Goal: Task Accomplishment & Management: Manage account settings

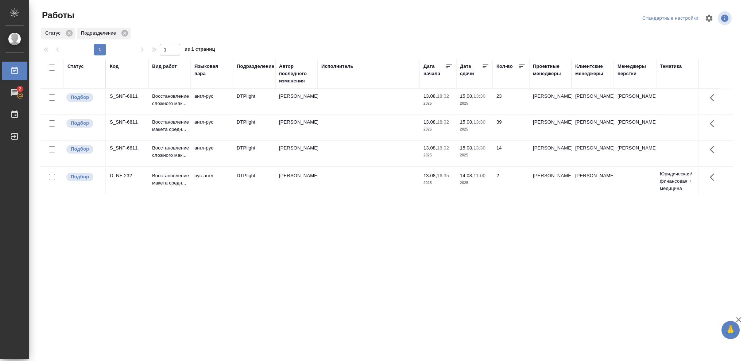
click at [482, 127] on p "2025" at bounding box center [474, 129] width 29 height 7
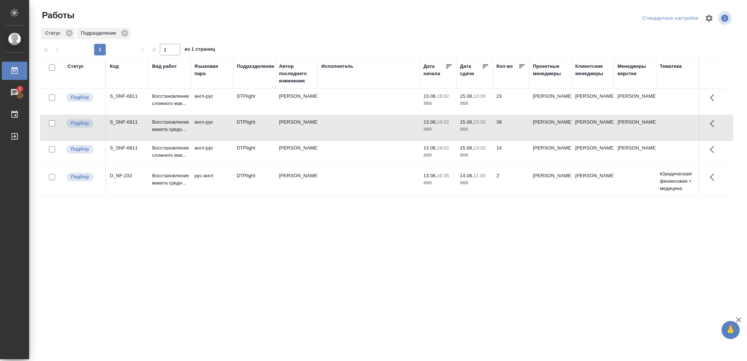
click at [482, 127] on p "2025" at bounding box center [474, 129] width 29 height 7
click at [471, 156] on p "2025" at bounding box center [474, 155] width 29 height 7
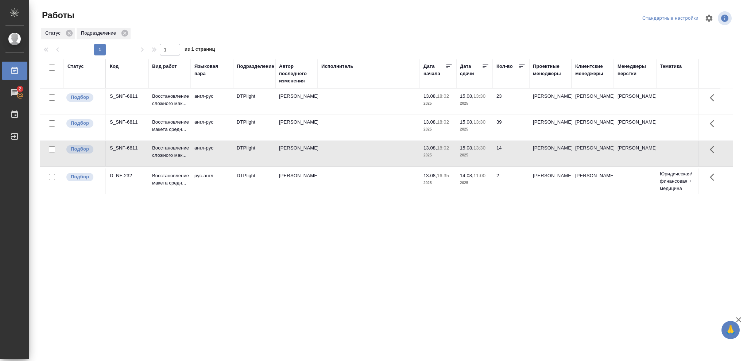
click at [472, 182] on p "2025" at bounding box center [474, 182] width 29 height 7
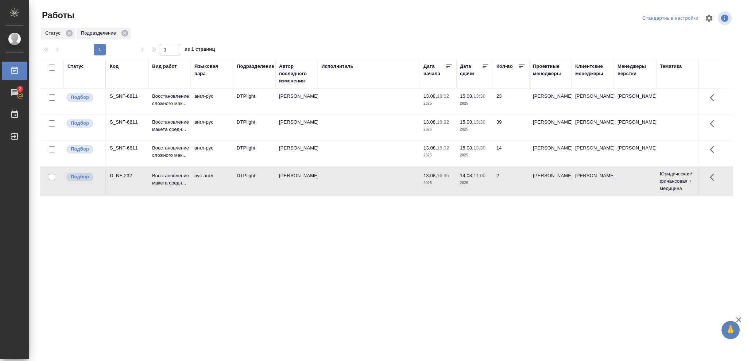
click at [472, 182] on p "2025" at bounding box center [474, 182] width 29 height 7
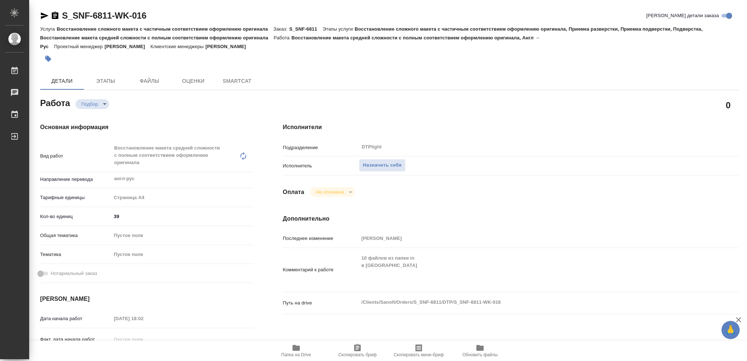
type textarea "x"
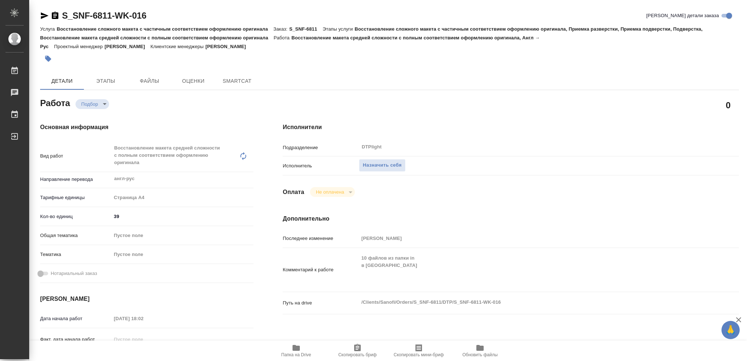
type textarea "x"
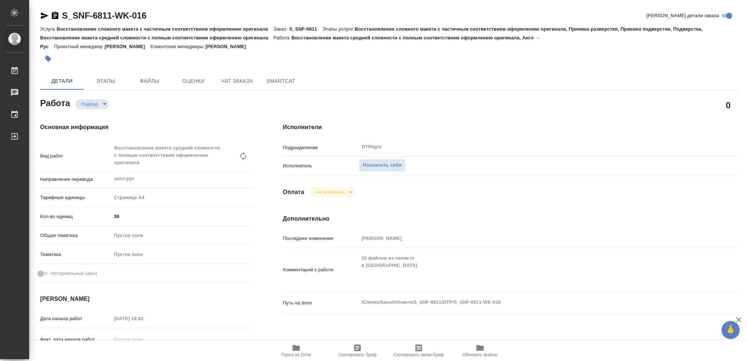
type textarea "x"
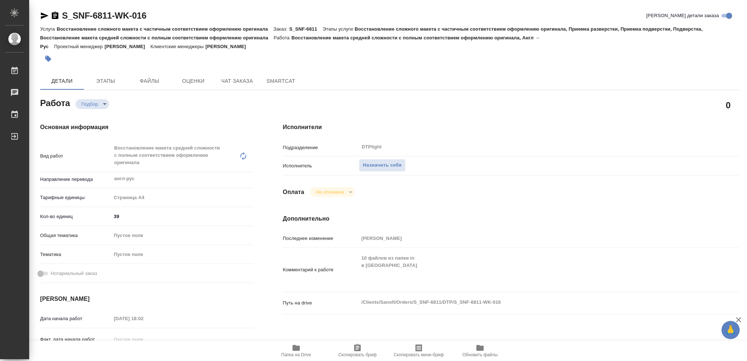
type textarea "x"
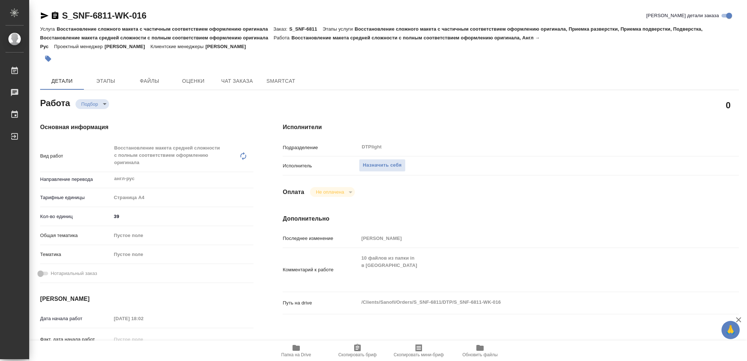
type textarea "x"
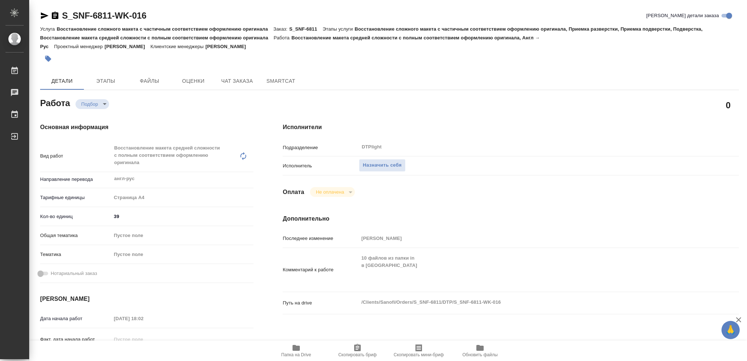
click at [297, 348] on icon "button" at bounding box center [296, 348] width 7 height 6
type textarea "x"
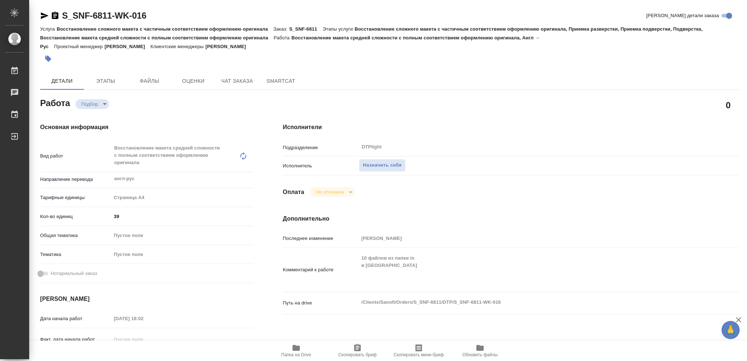
type textarea "x"
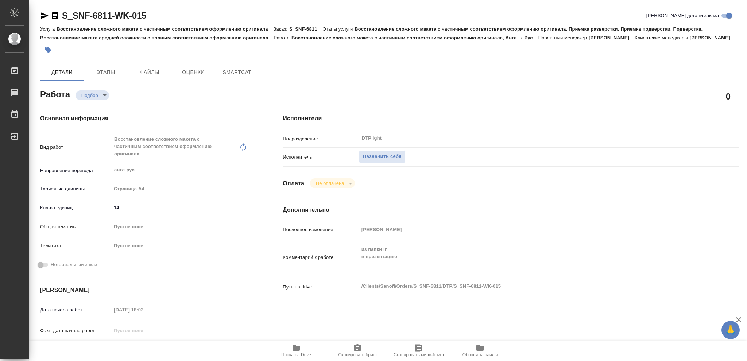
type textarea "x"
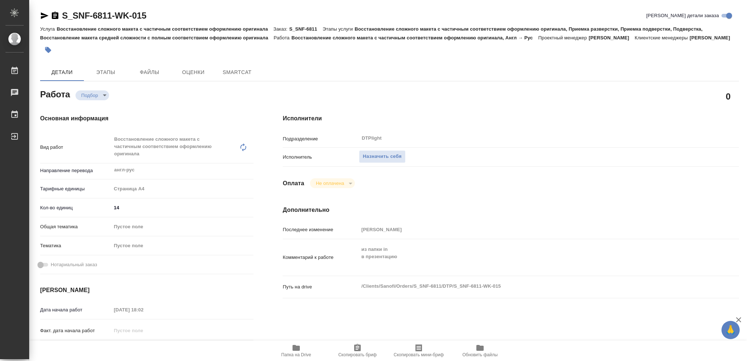
type textarea "x"
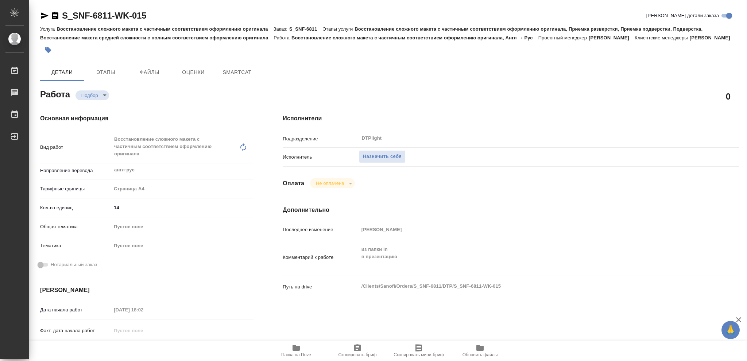
type textarea "x"
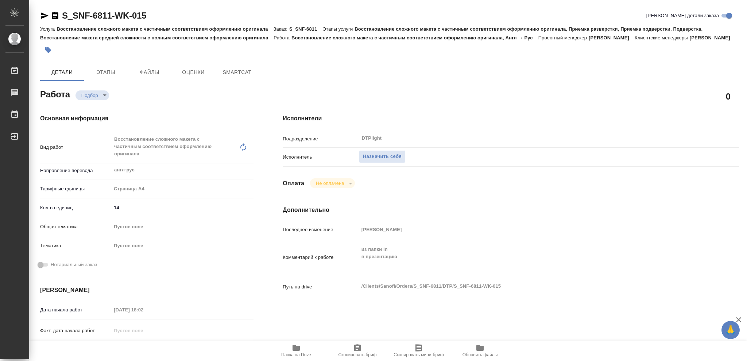
type textarea "x"
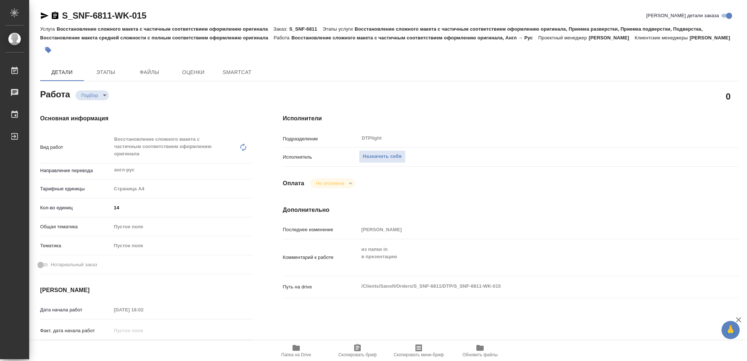
type textarea "x"
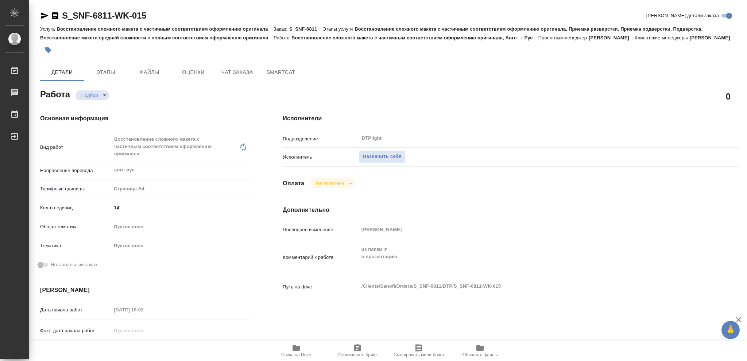
type textarea "x"
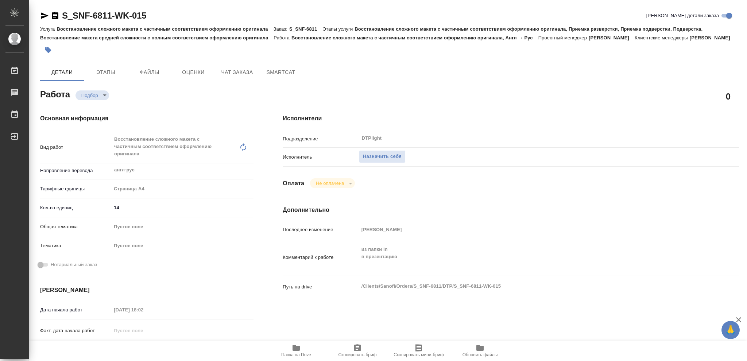
type textarea "x"
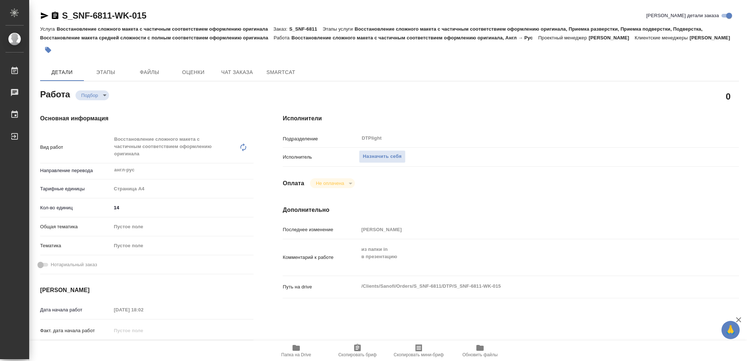
click at [296, 350] on icon "button" at bounding box center [296, 348] width 7 height 6
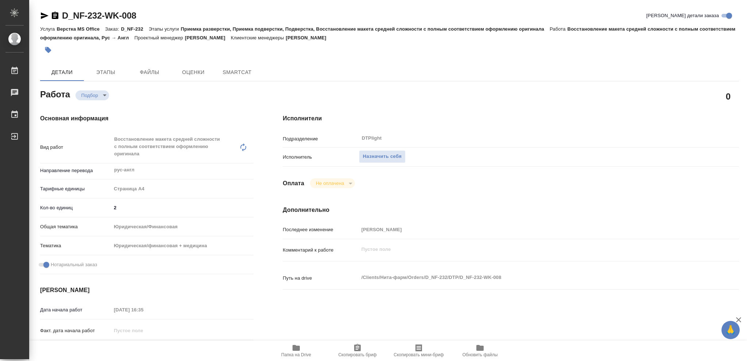
type textarea "x"
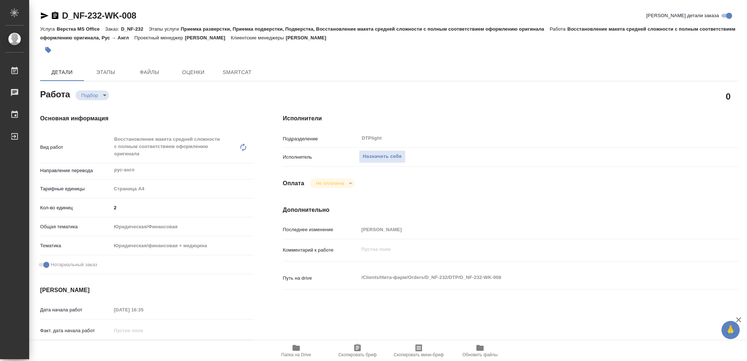
type textarea "x"
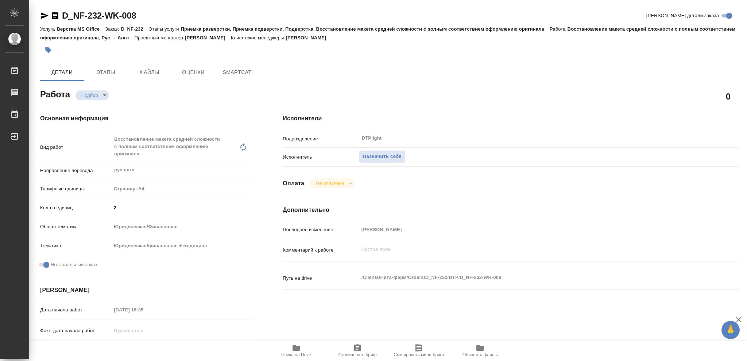
type textarea "x"
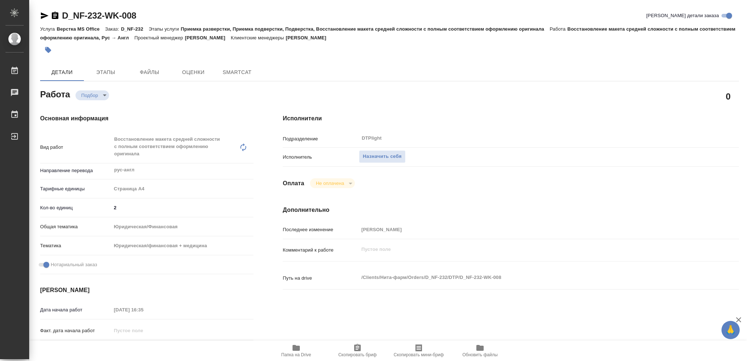
type textarea "x"
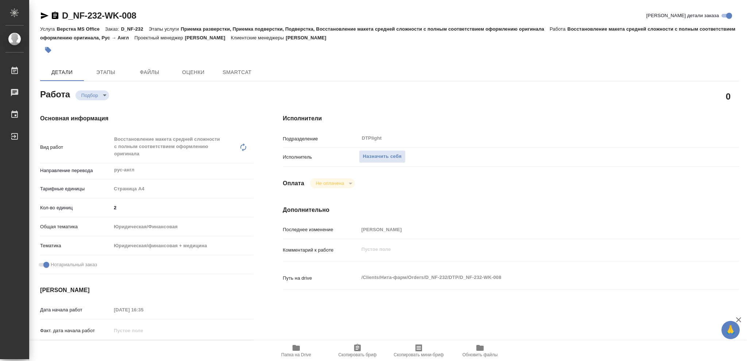
type textarea "x"
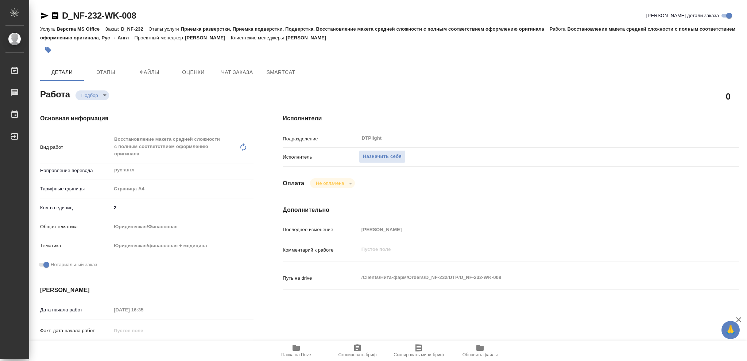
click at [296, 351] on icon "button" at bounding box center [296, 348] width 7 height 6
type textarea "x"
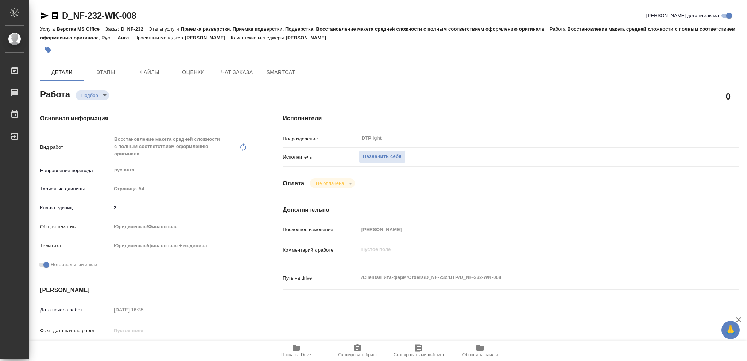
type textarea "x"
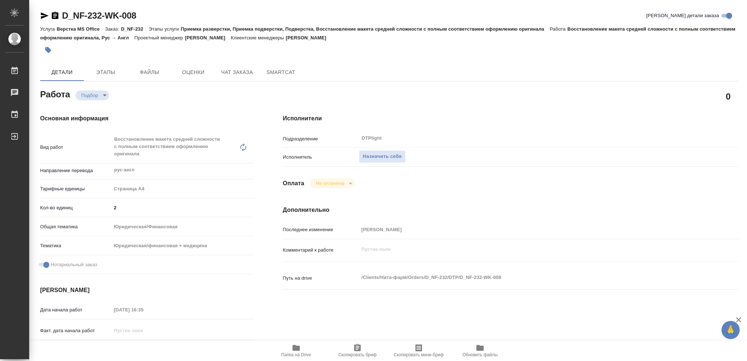
type textarea "x"
click at [378, 156] on span "Назначить себя" at bounding box center [382, 156] width 39 height 8
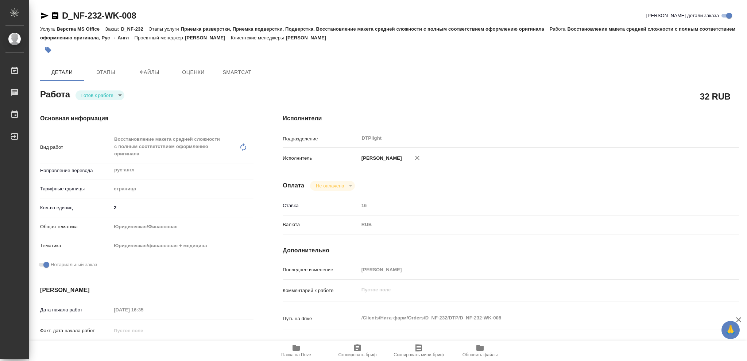
type textarea "x"
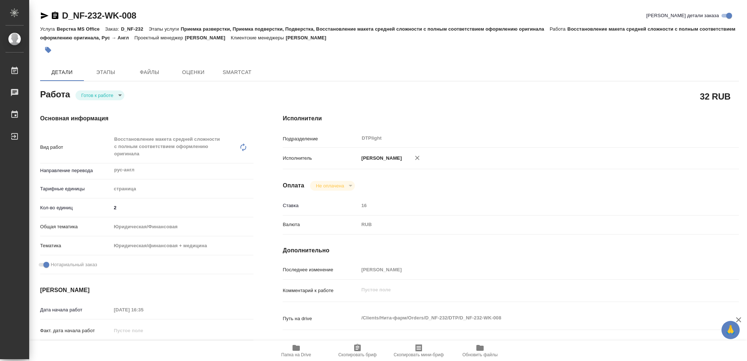
type textarea "x"
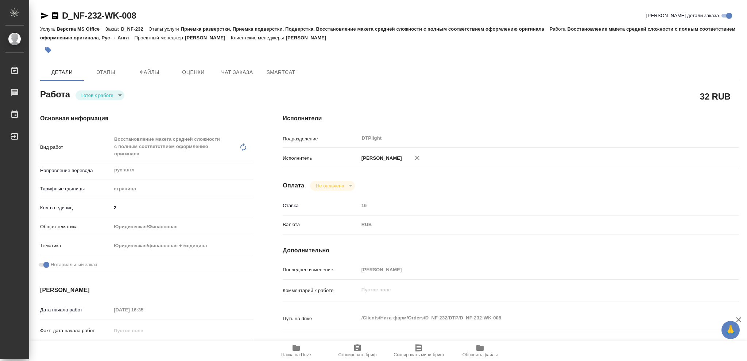
click at [119, 95] on body "🙏 .cls-1 fill:#fff; AWATERA [PERSON_NAME] Чаты График Выйти D_NF-232-WK-008 Кра…" at bounding box center [373, 180] width 747 height 361
type textarea "x"
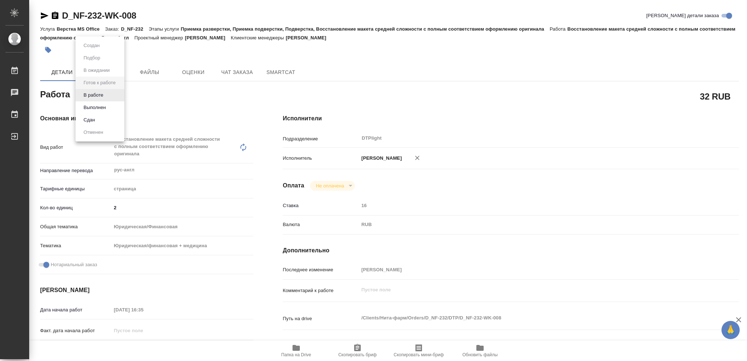
type textarea "x"
click at [97, 94] on button "В работе" at bounding box center [93, 95] width 24 height 8
type textarea "x"
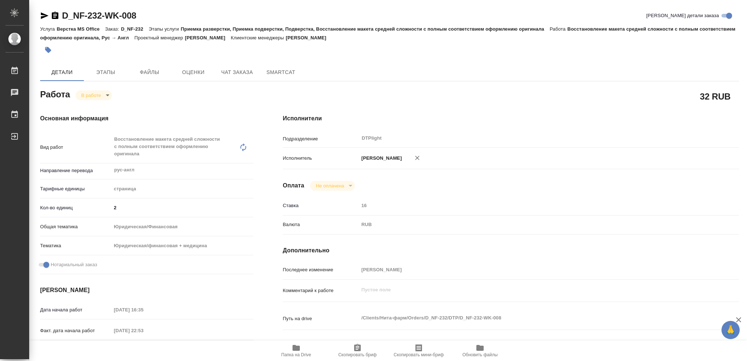
type textarea "x"
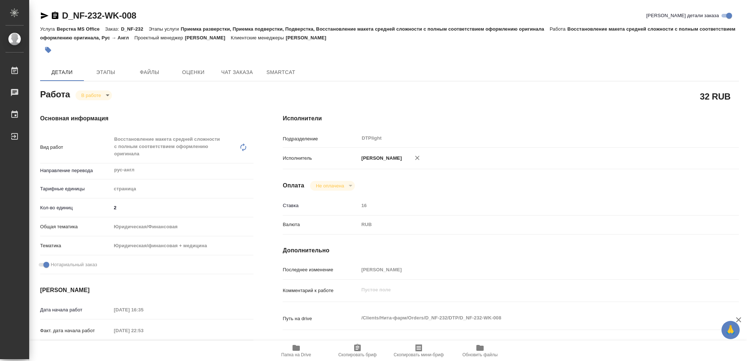
type textarea "x"
